Goal: Task Accomplishment & Management: Complete application form

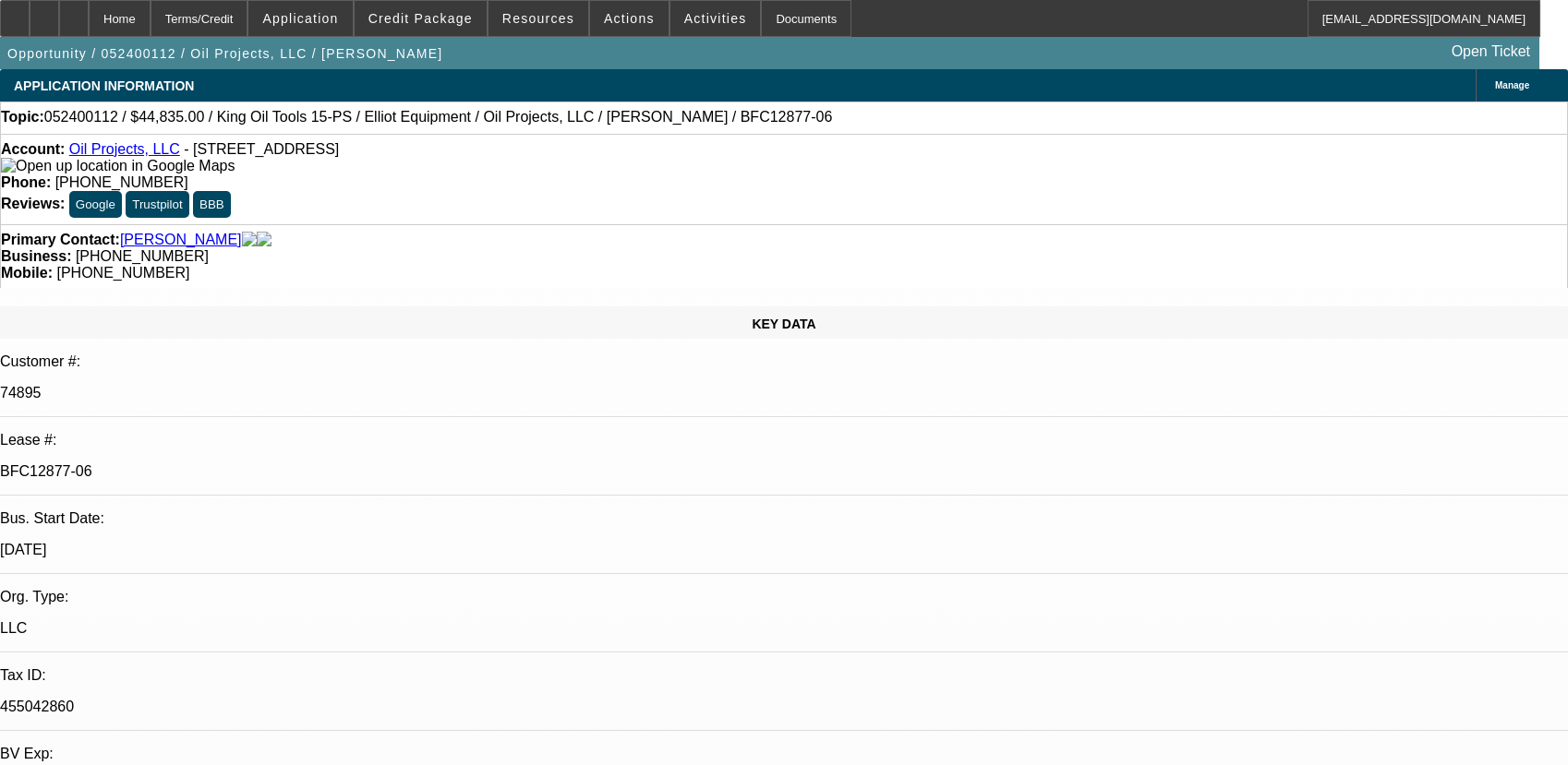
select select "0"
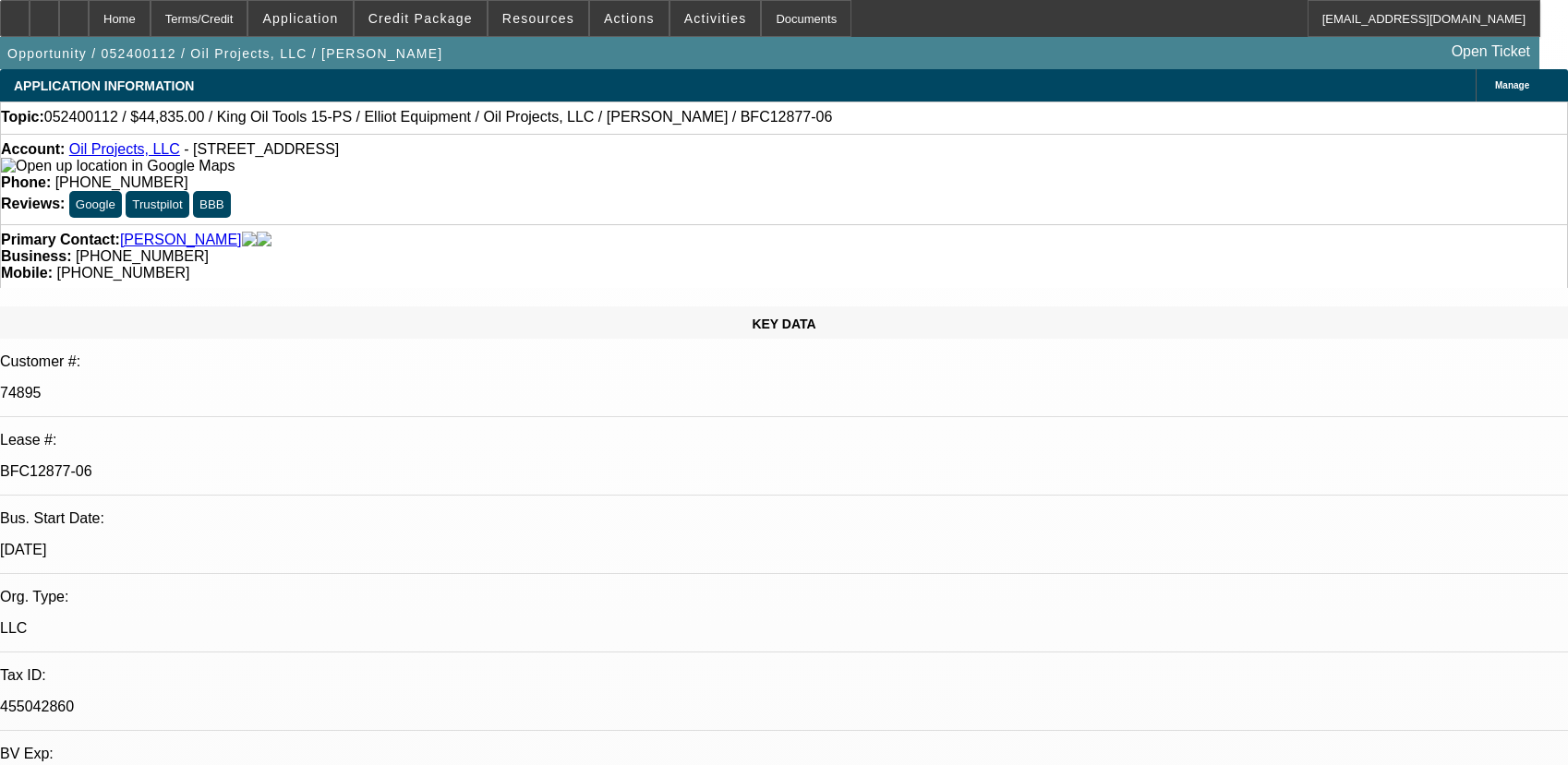
select select "0"
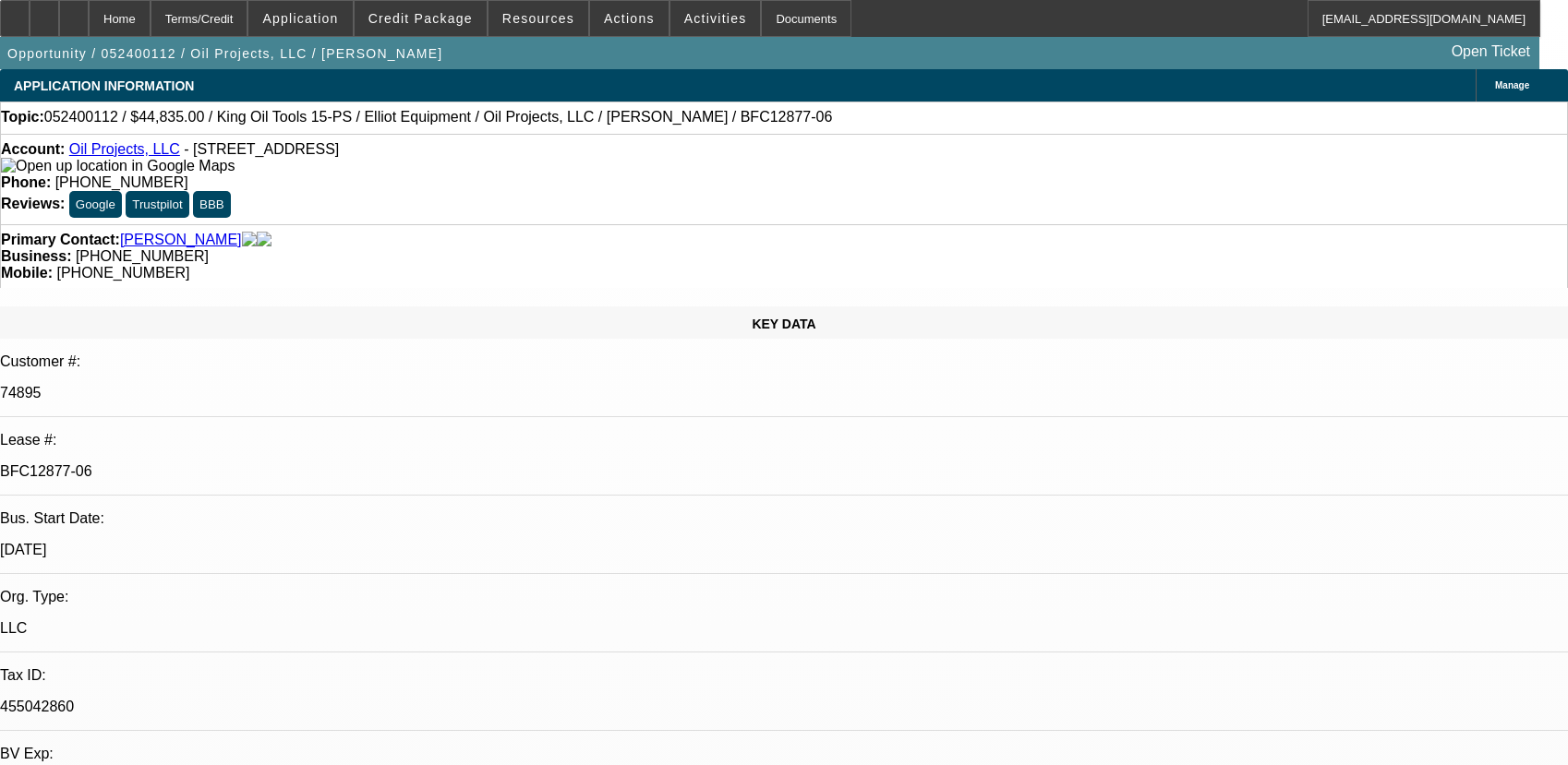
select select "0"
select select "1"
select select "6"
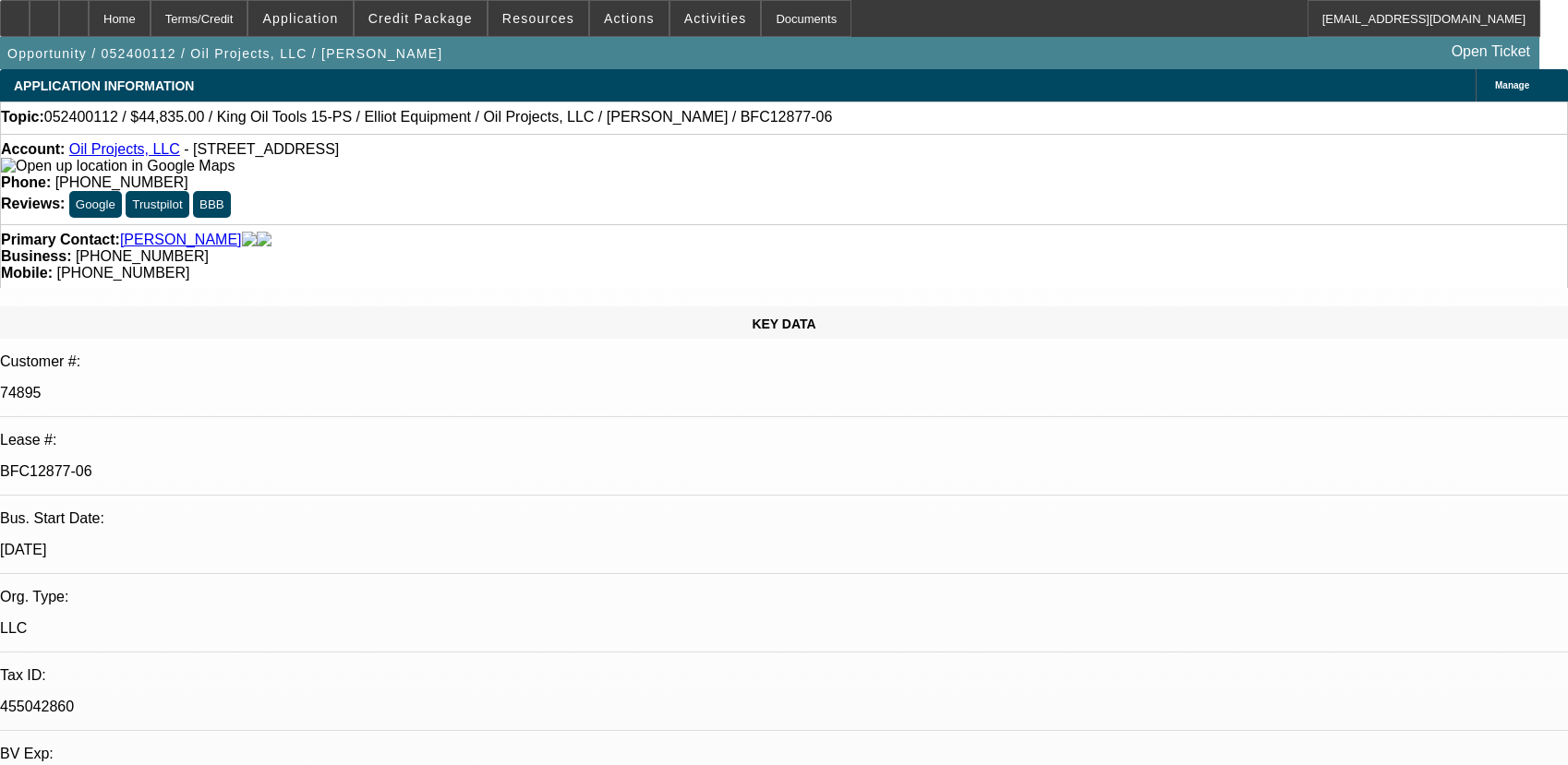
select select "1"
select select "6"
select select "1"
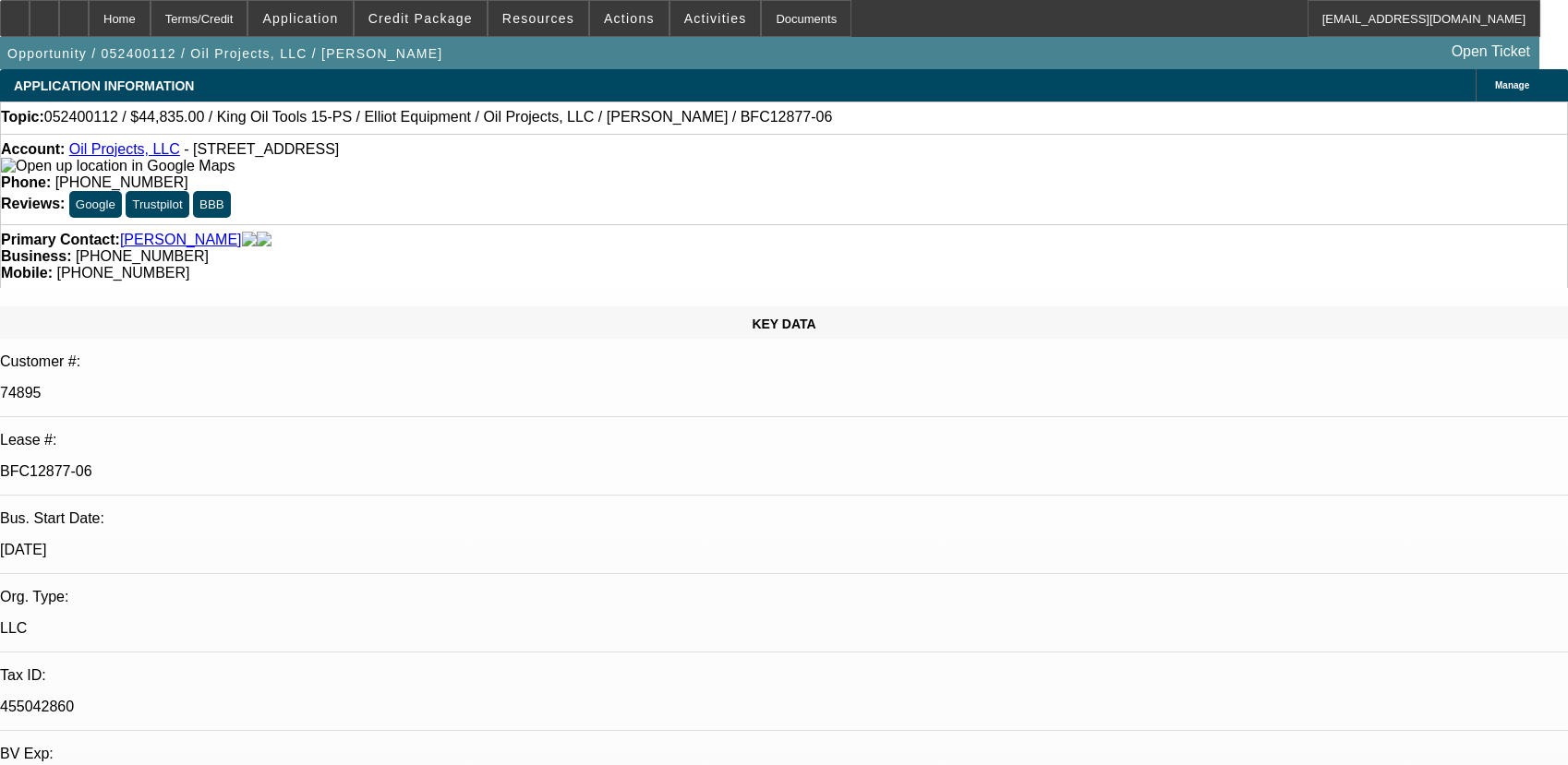
select select "6"
select select "1"
select select "6"
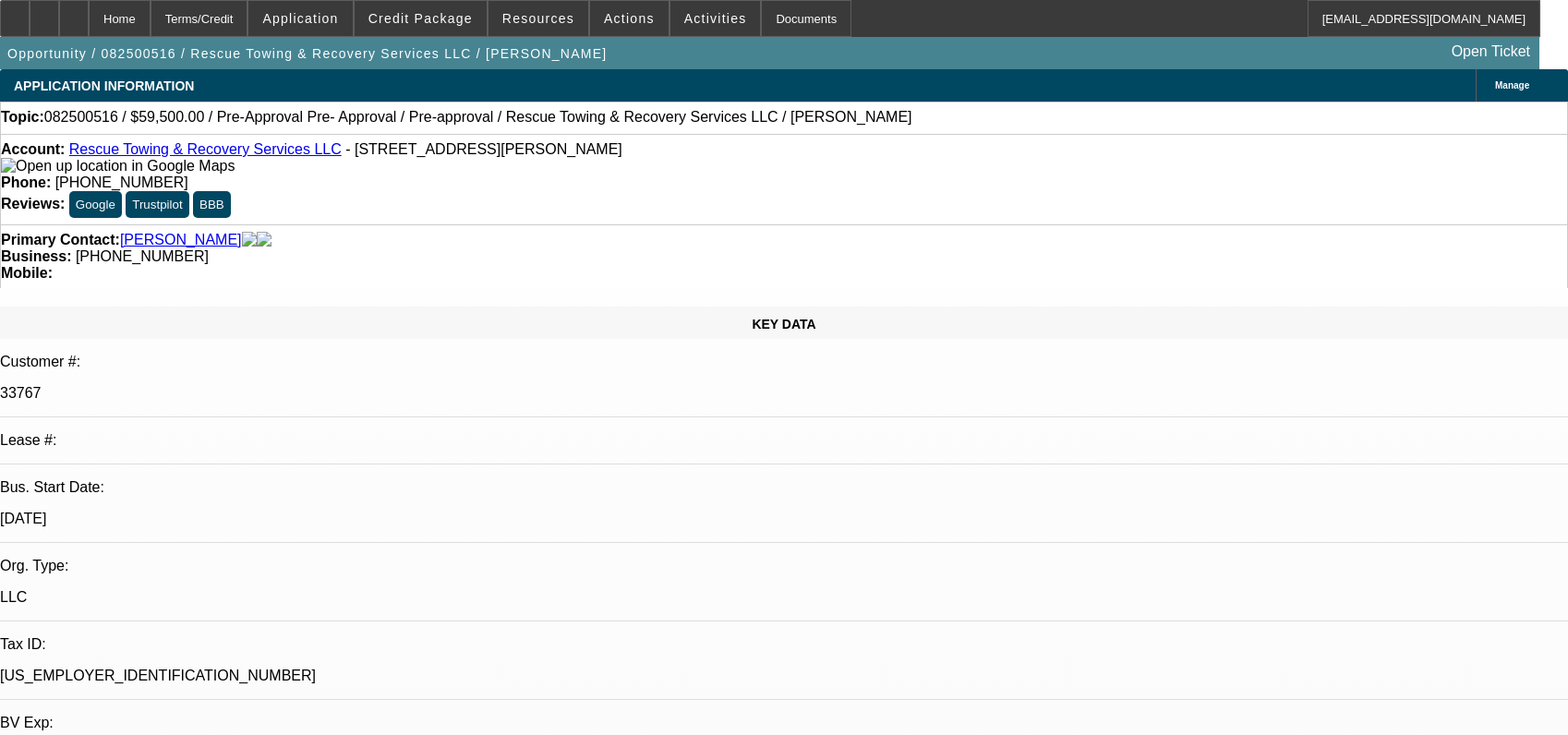
select select "0.15"
select select "2"
select select "0"
select select "6"
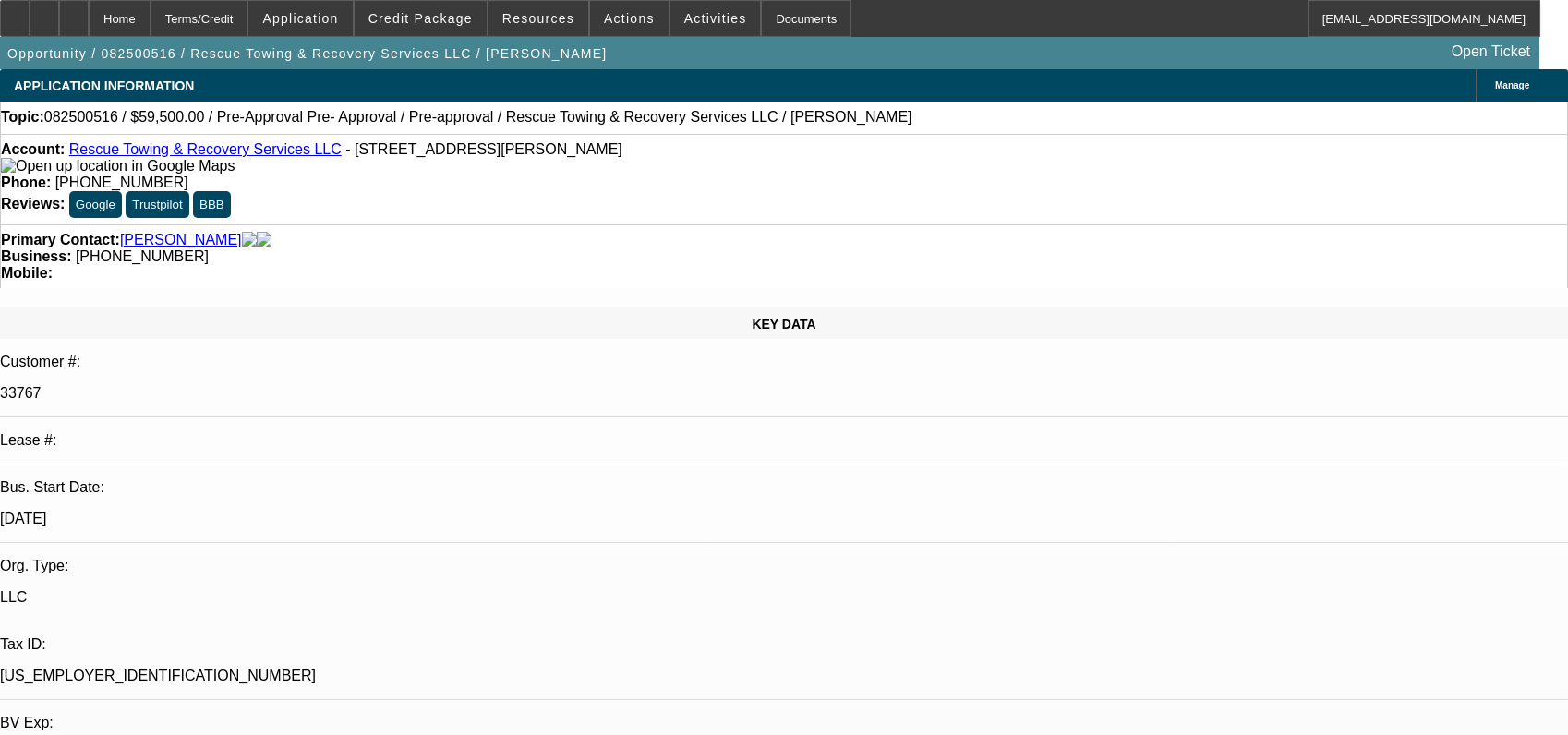
select select "0.15"
select select "2"
select select "0"
select select "6"
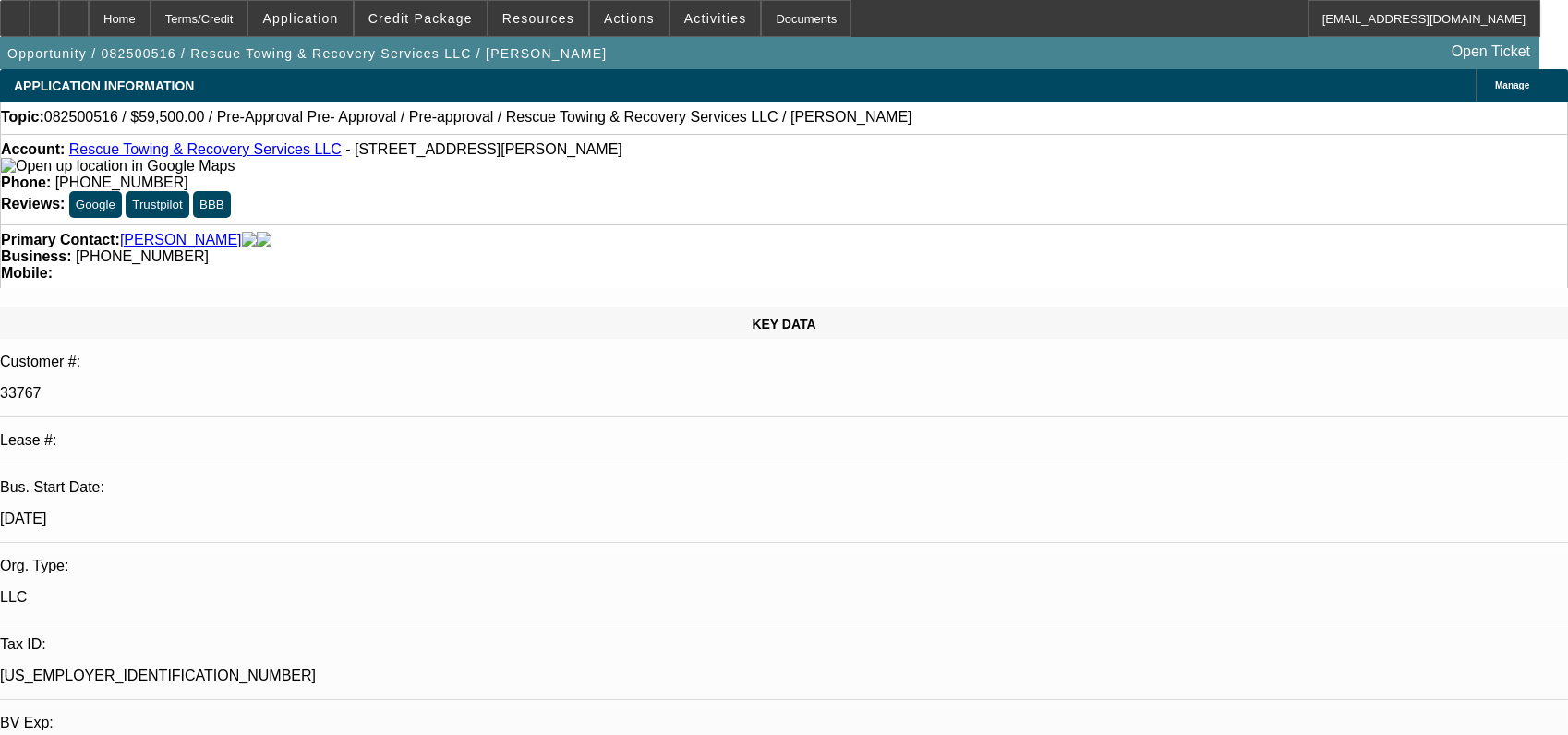
select select "0.15"
select select "2"
select select "0"
select select "6"
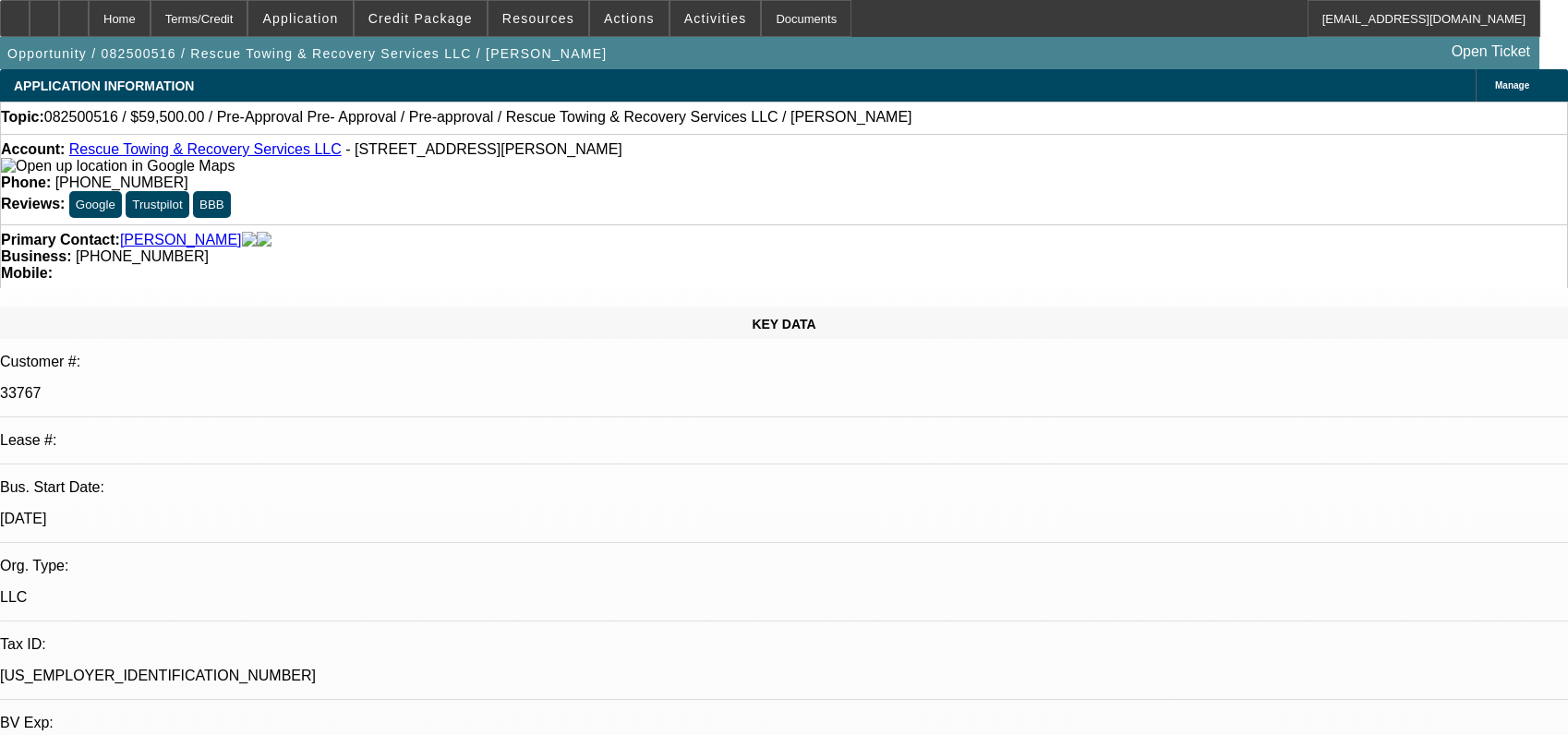
select select "0"
select select "2"
select select "0"
select select "6"
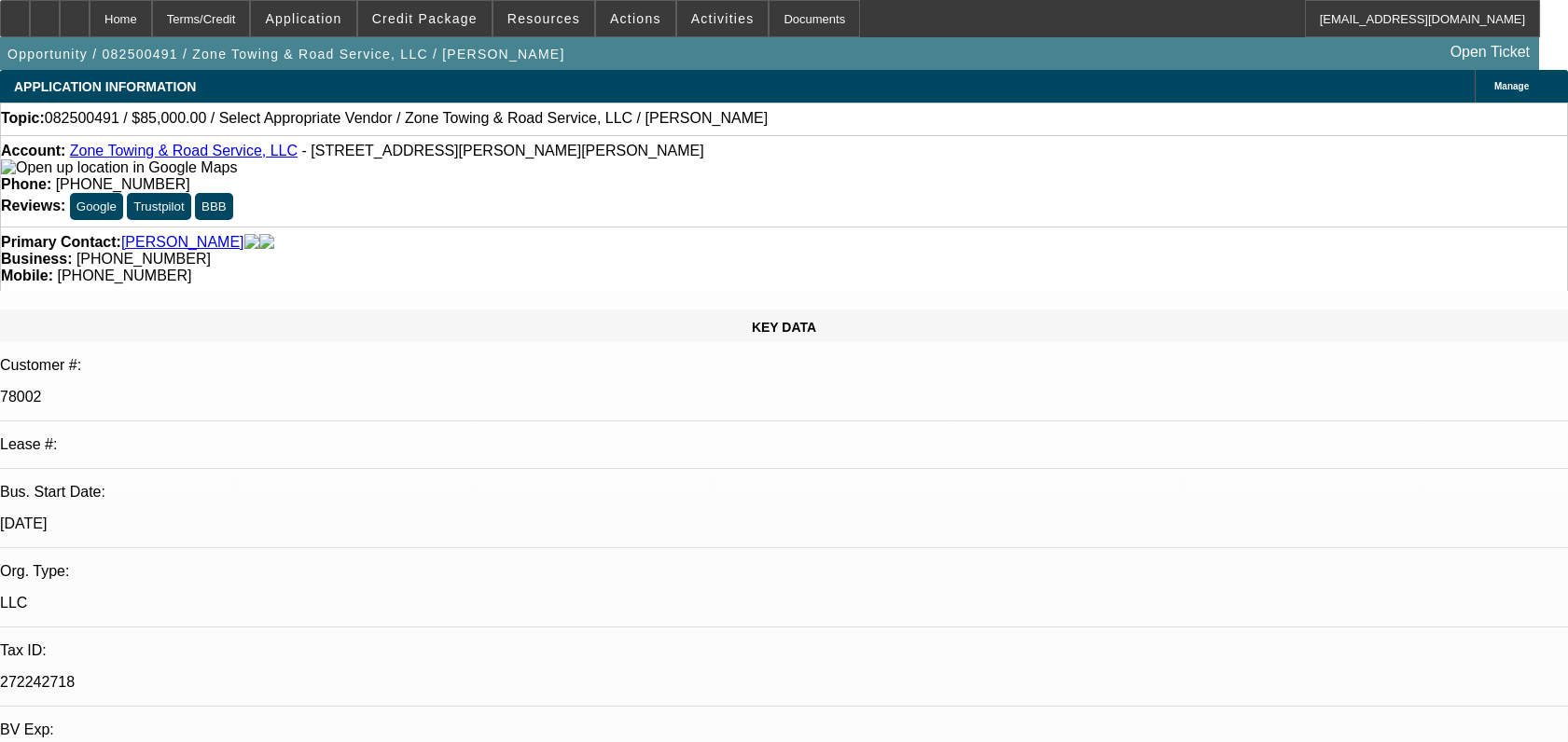
select select "0"
select select "2"
select select "0.1"
select select "1"
select select "2"
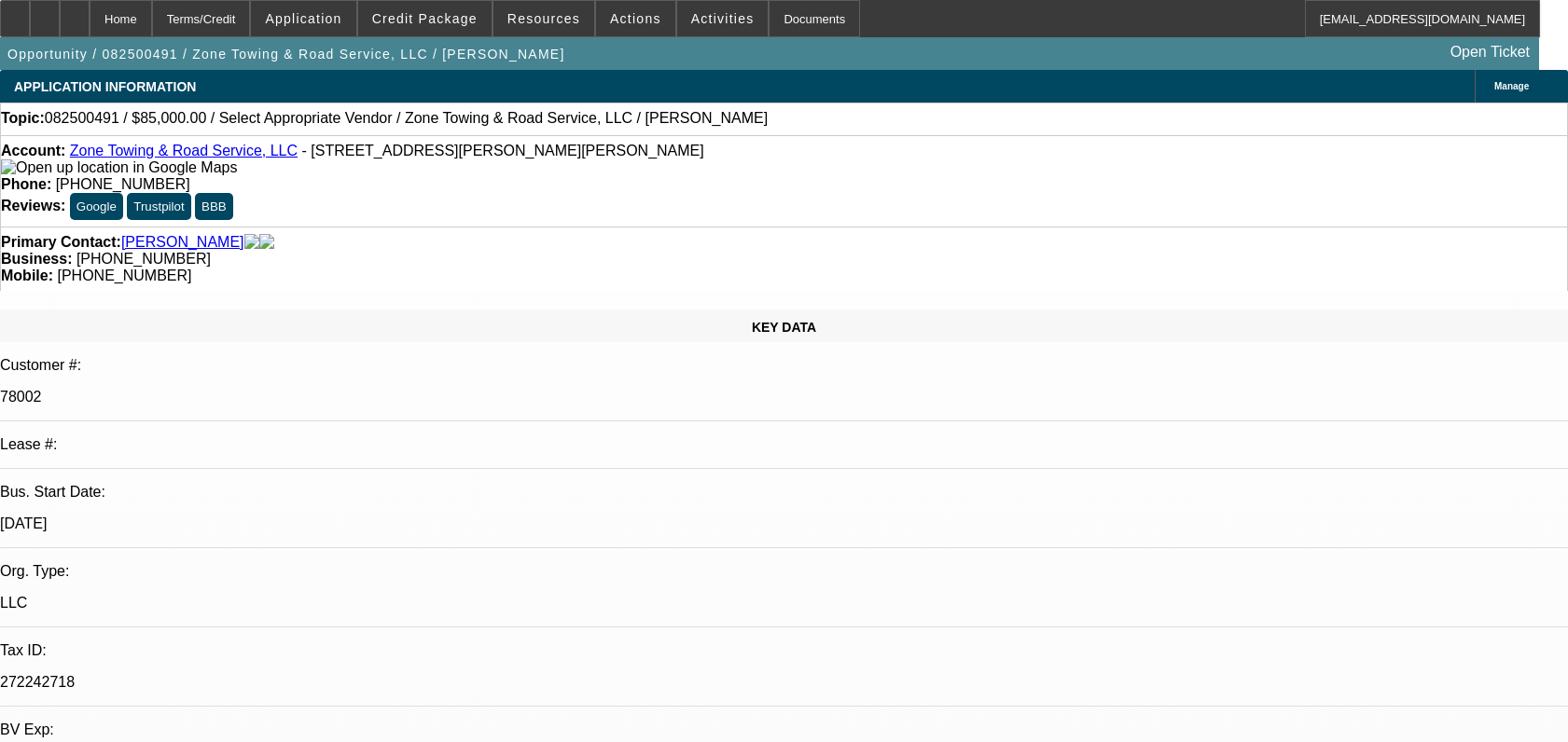
select select "4"
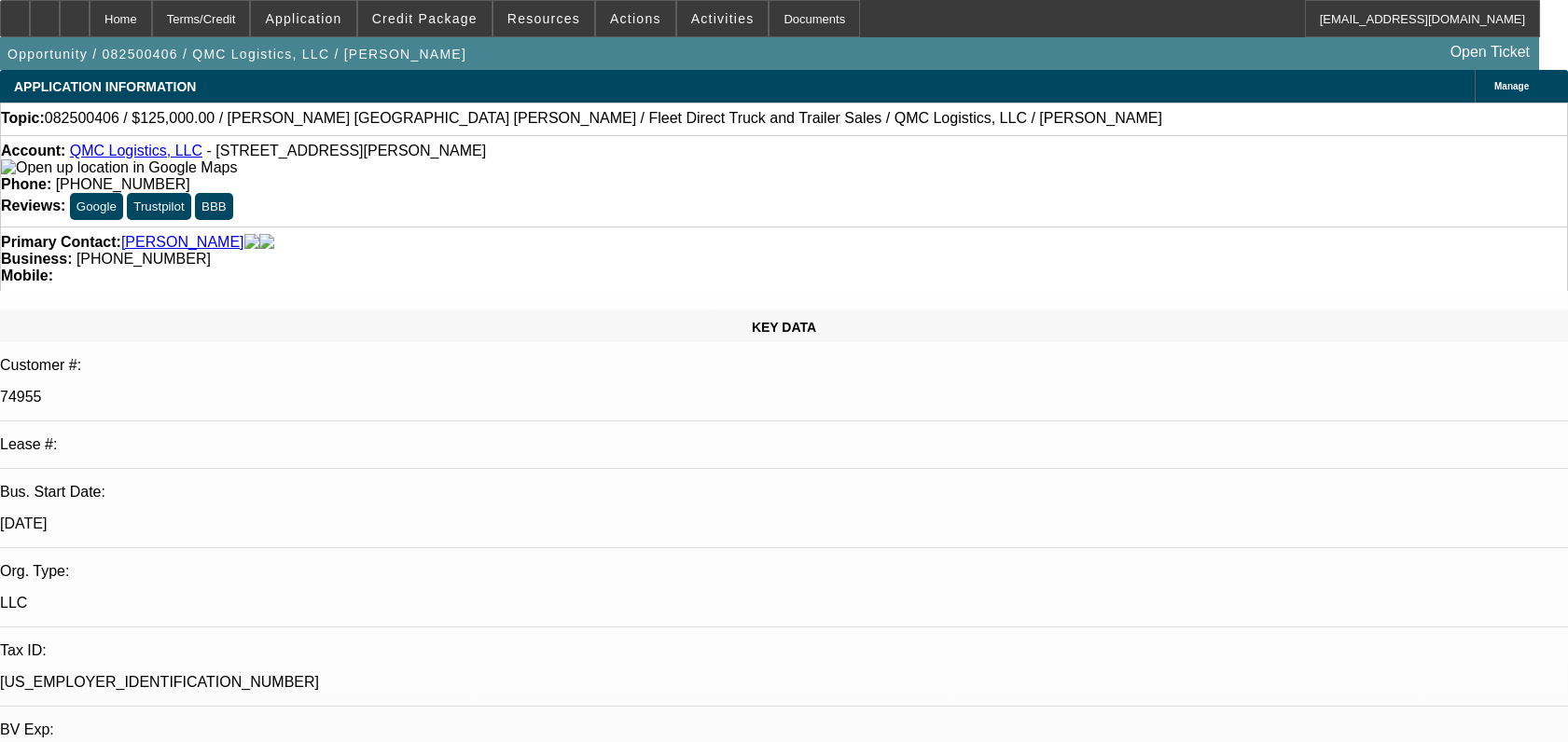
select select "0"
select select "3"
select select "0"
select select "6"
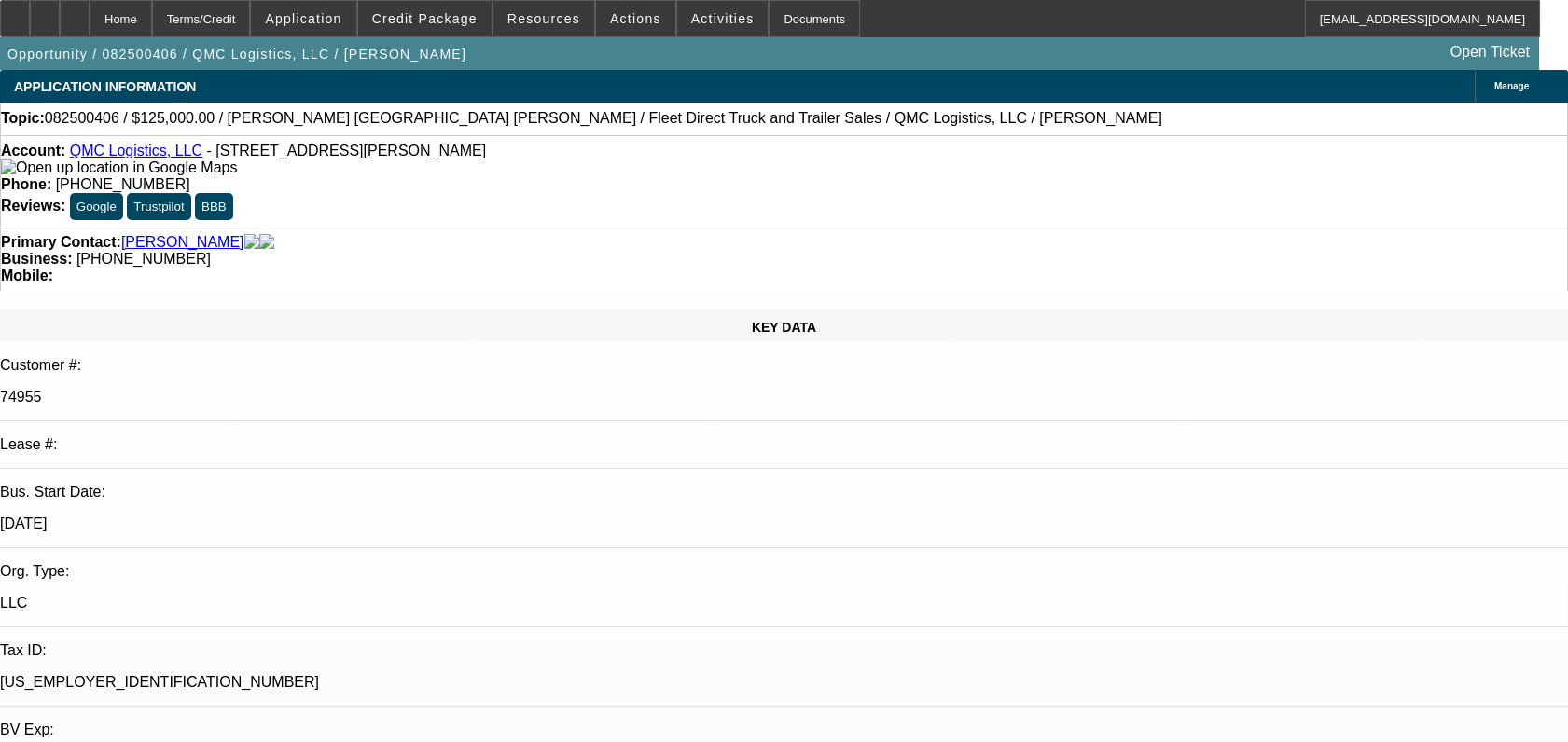
select select "0"
select select "3"
select select "0"
select select "6"
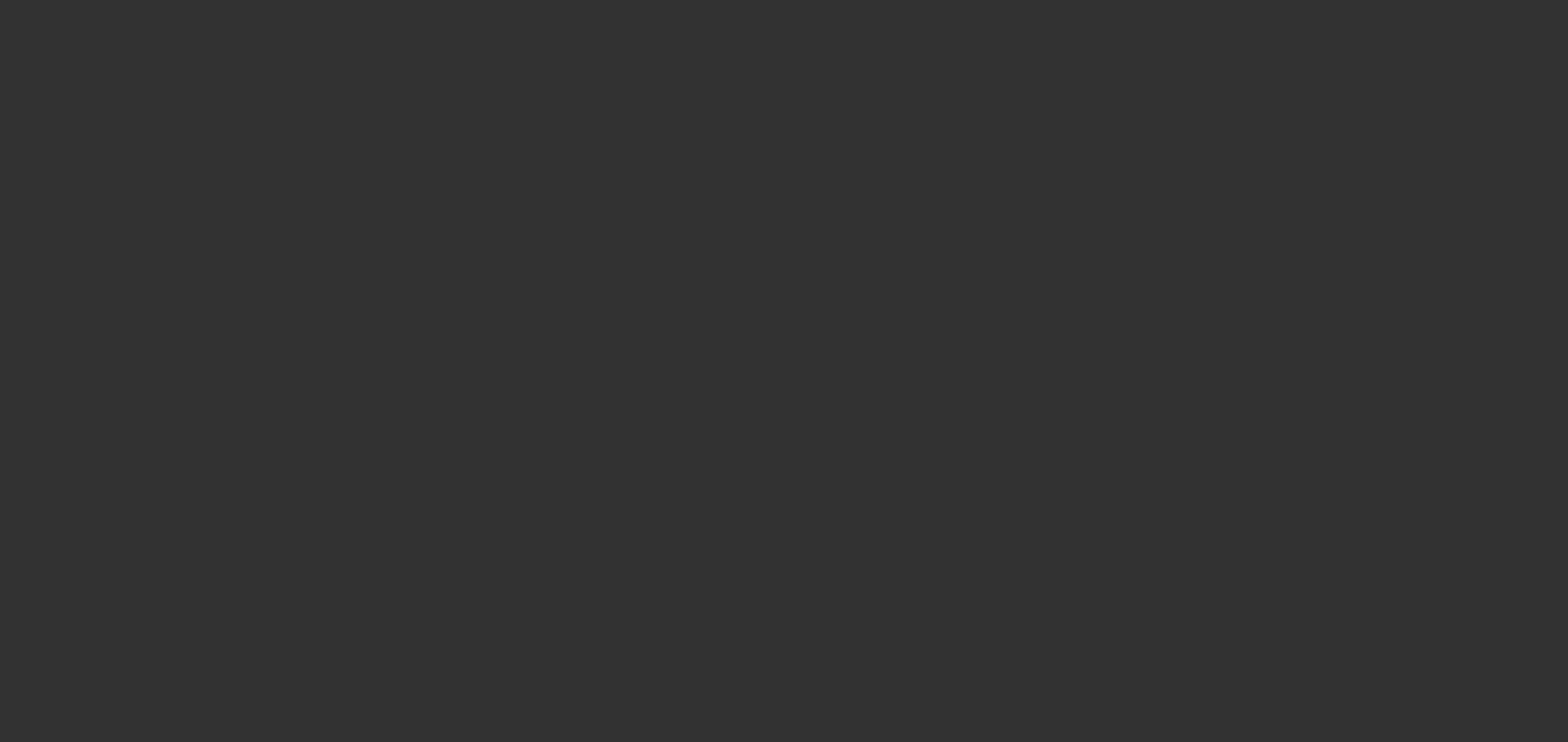
scroll to position [4311, 0]
